Goal: Task Accomplishment & Management: Manage account settings

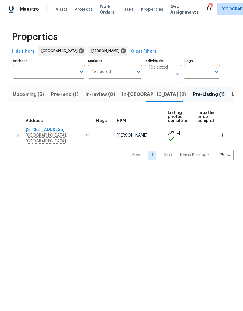
click at [125, 94] on span "In-reno (2)" at bounding box center [154, 94] width 64 height 8
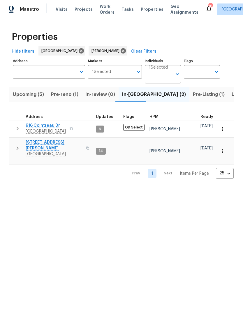
click at [61, 97] on span "Pre-reno (1)" at bounding box center [64, 94] width 27 height 8
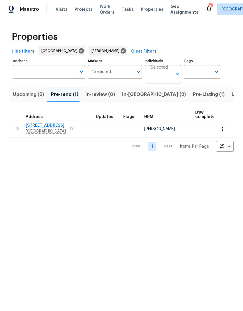
click at [22, 95] on span "Upcoming (5)" at bounding box center [28, 94] width 31 height 8
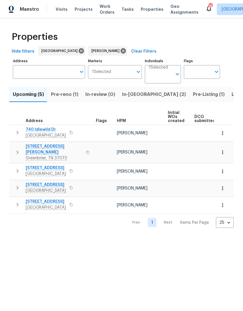
click at [15, 201] on icon "button" at bounding box center [17, 204] width 7 height 7
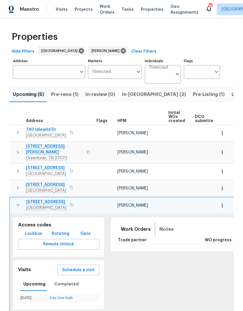
click at [159, 226] on span "Notes" at bounding box center [166, 229] width 14 height 8
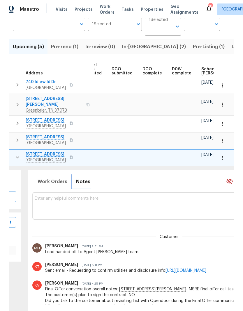
scroll to position [0, 83]
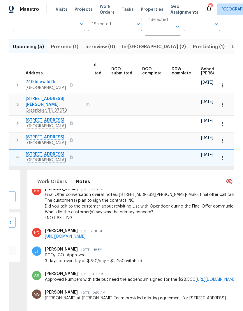
click at [223, 155] on icon "button" at bounding box center [222, 158] width 6 height 6
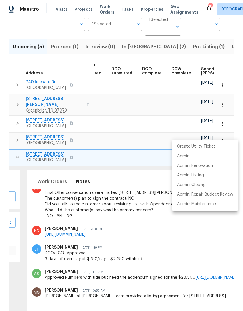
scroll to position [97, 0]
click at [181, 186] on p "Admin: Closing" at bounding box center [191, 185] width 29 height 6
